Goal: Task Accomplishment & Management: Manage account settings

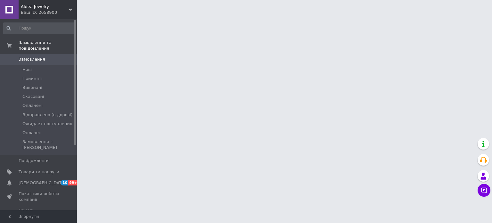
click at [69, 9] on use at bounding box center [70, 10] width 3 height 2
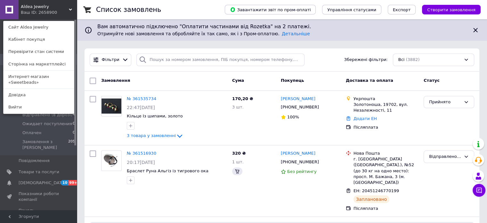
click at [124, 26] on span "Вам автоматично підключено "Оплатити частинами від Rozetka" на 2 платежі." at bounding box center [282, 26] width 370 height 7
click at [140, 99] on link "№ 361535734" at bounding box center [141, 98] width 29 height 5
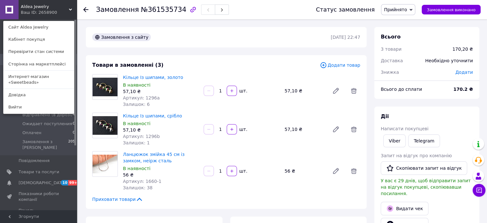
click at [413, 9] on span "Прийнято" at bounding box center [398, 9] width 34 height 11
click at [409, 32] on li "Скасовано" at bounding box center [410, 32] width 56 height 10
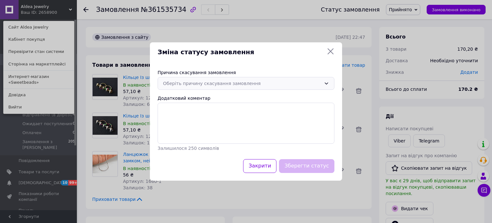
click at [321, 77] on div "Оберіть причину скасування замовлення" at bounding box center [246, 83] width 177 height 13
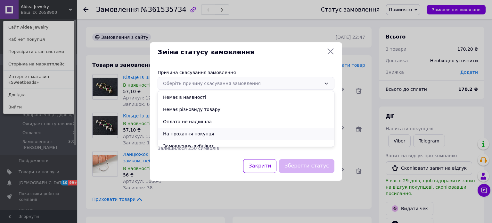
click at [203, 134] on li "На прохання покупця" at bounding box center [246, 134] width 176 height 12
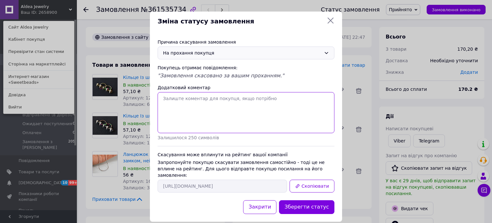
click at [218, 98] on textarea "Додатковий коментар" at bounding box center [246, 112] width 177 height 41
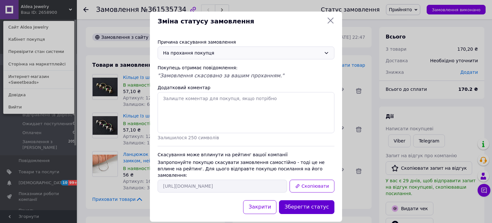
click at [317, 201] on button "Зберегти статус" at bounding box center [306, 207] width 55 height 14
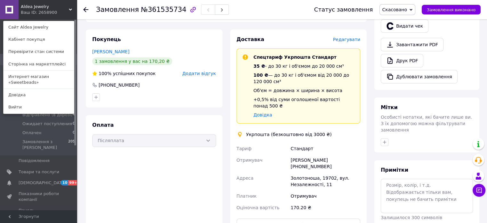
scroll to position [163, 0]
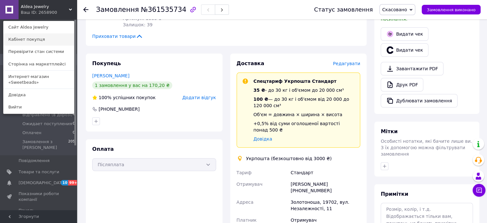
click at [28, 39] on link "Кабінет покупця" at bounding box center [39, 39] width 71 height 12
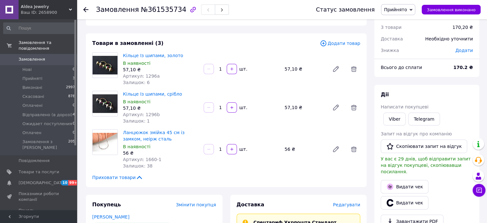
scroll to position [32, 0]
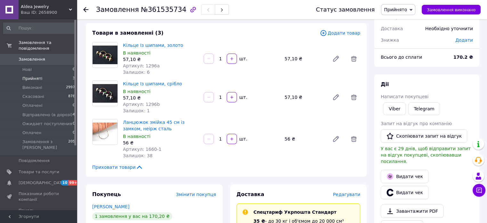
click at [33, 76] on span "Прийняті" at bounding box center [32, 79] width 20 height 6
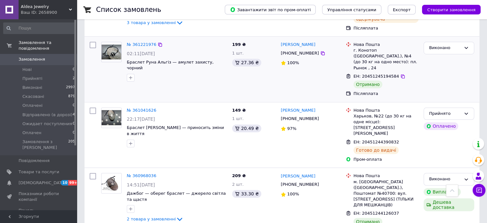
scroll to position [288, 0]
